Goal: Task Accomplishment & Management: Use online tool/utility

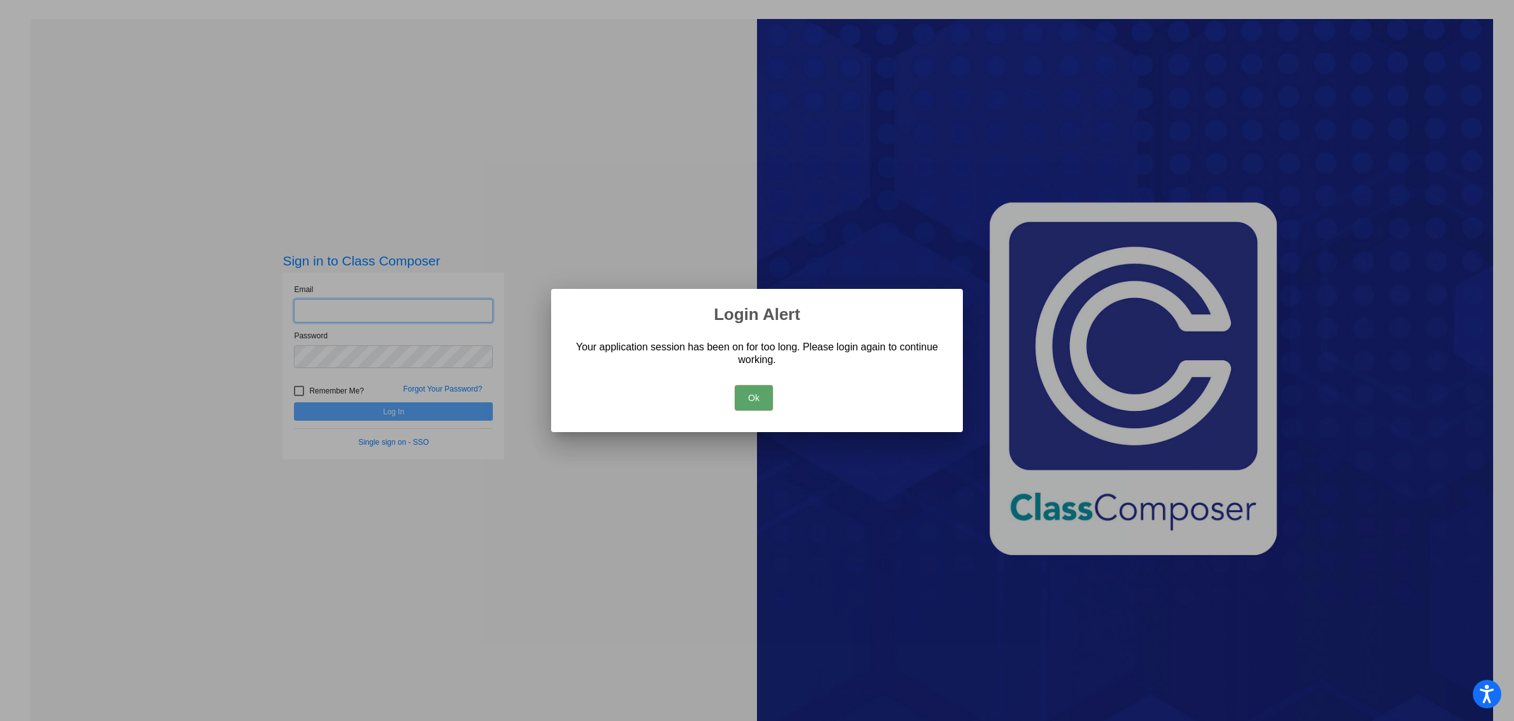
type input "[EMAIL_ADDRESS][DOMAIN_NAME]"
click at [756, 391] on button "Ok" at bounding box center [754, 397] width 38 height 25
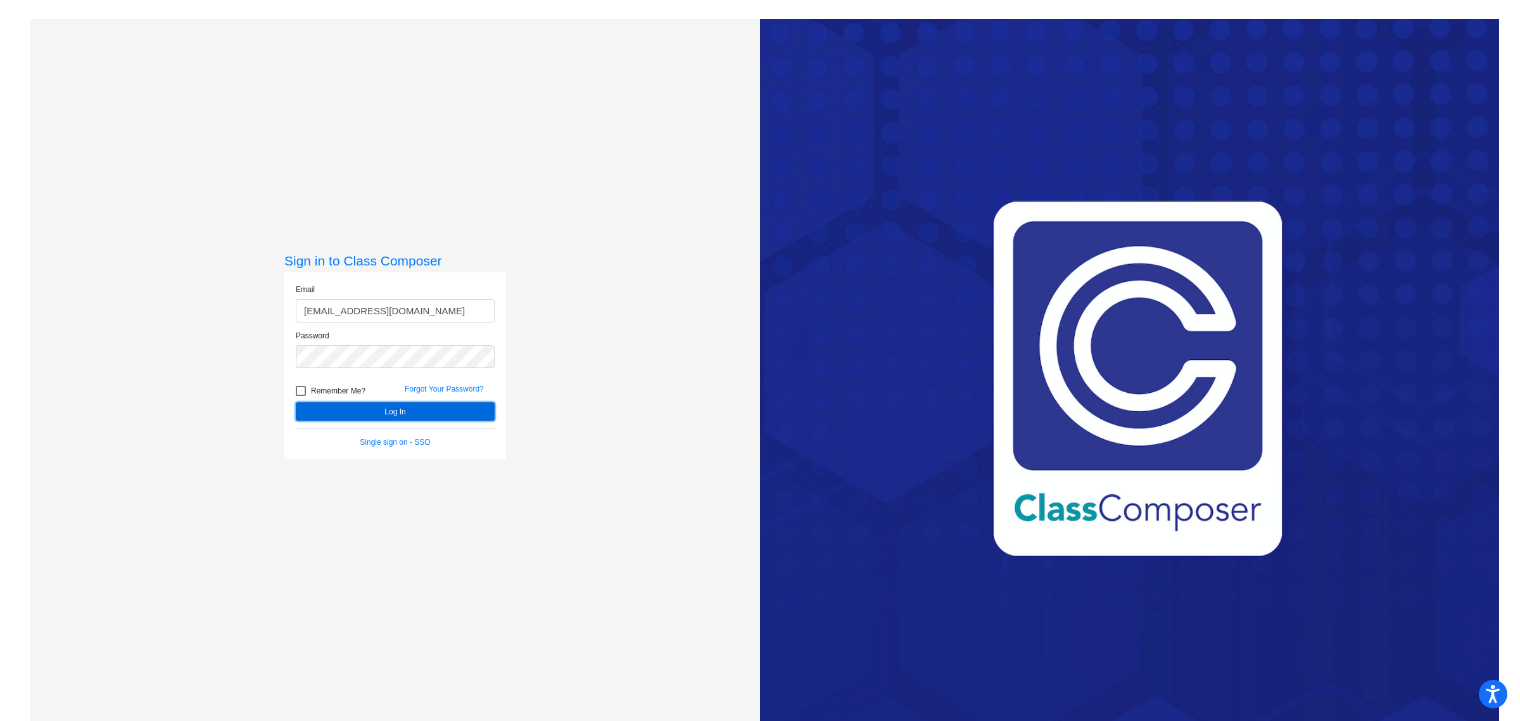
click at [443, 415] on button "Log In" at bounding box center [395, 411] width 199 height 18
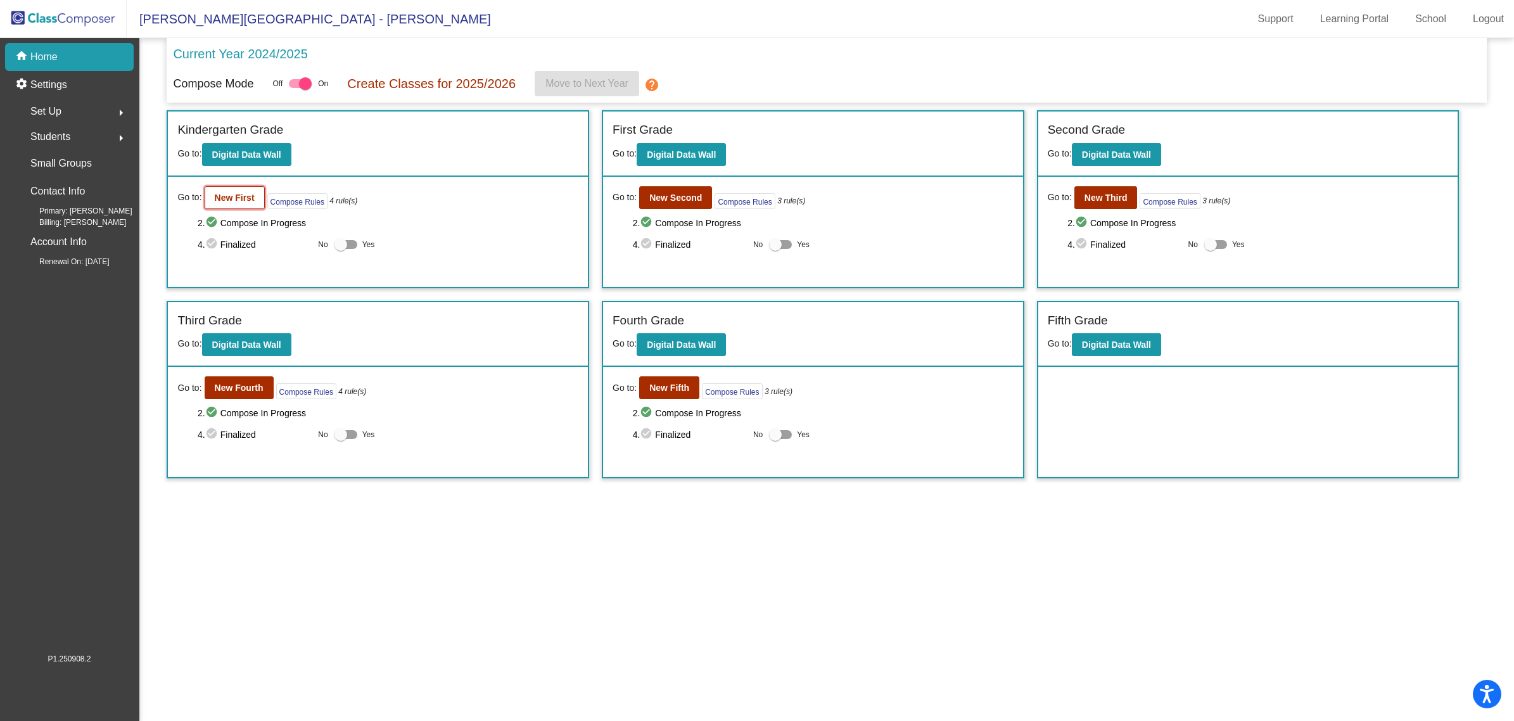
click at [236, 195] on b "New First" at bounding box center [235, 198] width 40 height 10
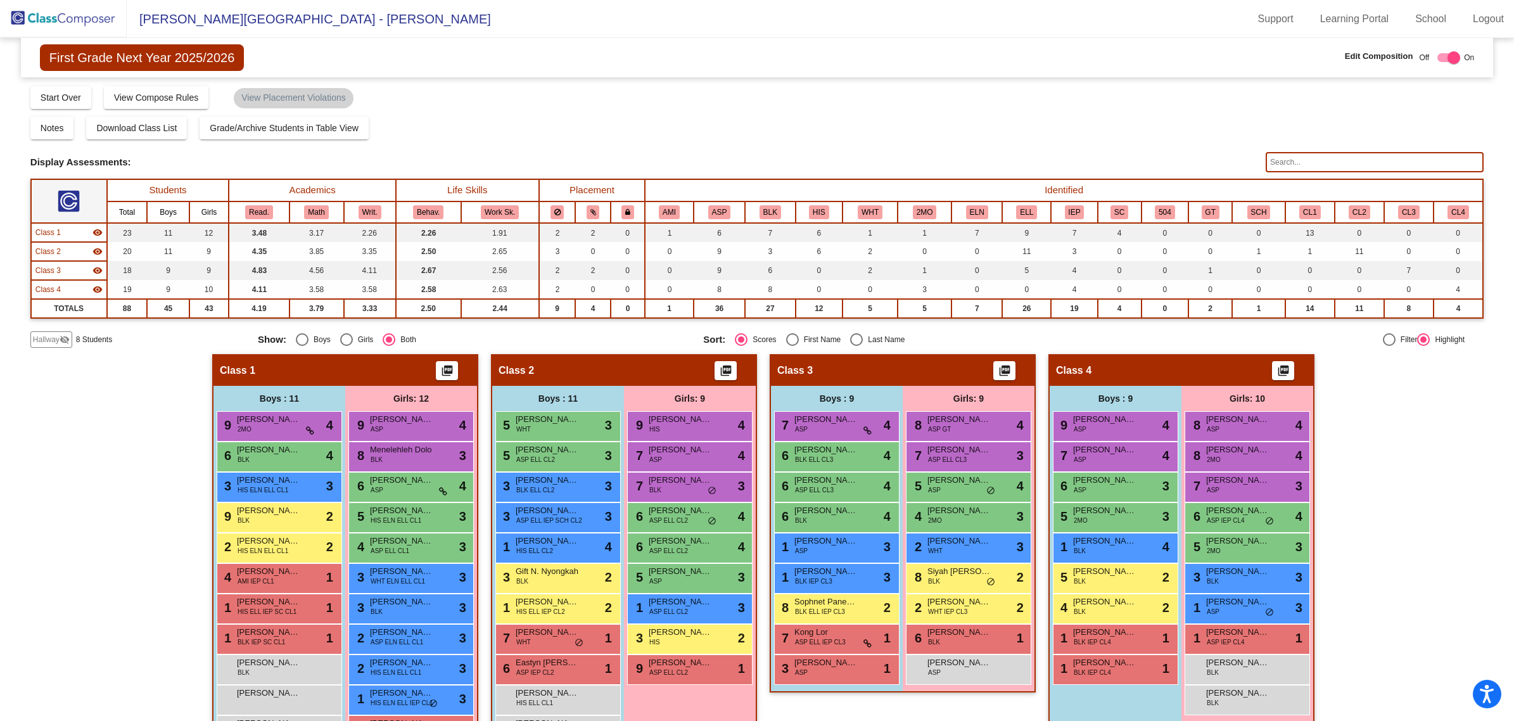
click at [1081, 210] on th "IEP" at bounding box center [1074, 212] width 46 height 22
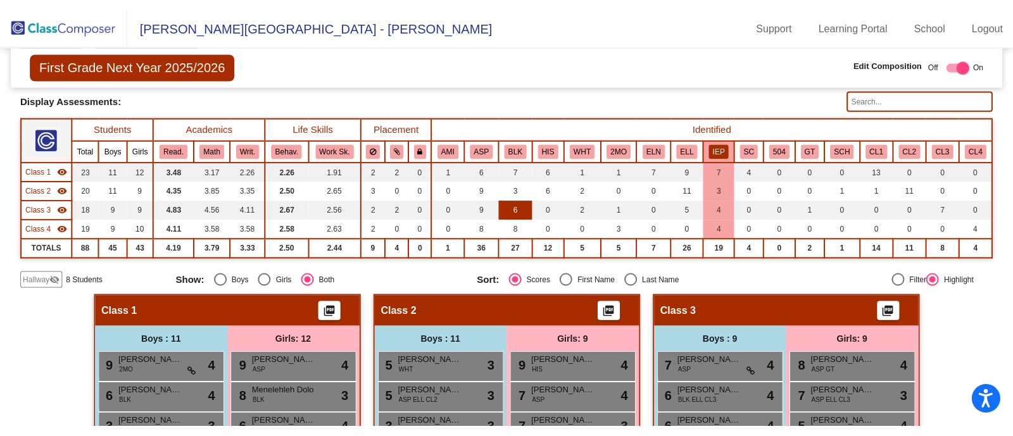
scroll to position [71, 0]
